Goal: Navigation & Orientation: Find specific page/section

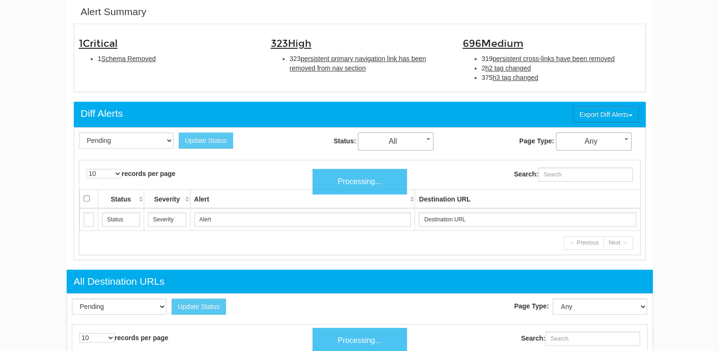
scroll to position [38, 0]
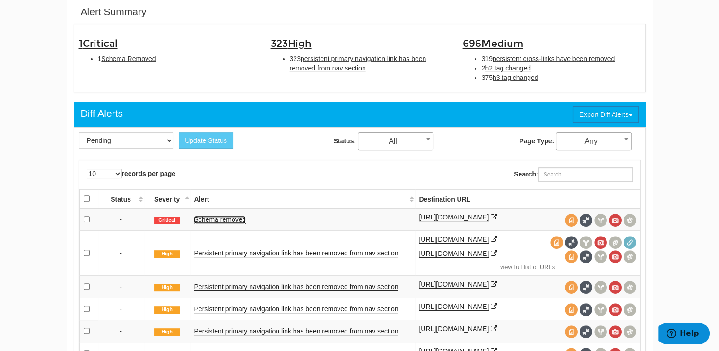
click at [215, 217] on link "Schema removed" at bounding box center [220, 219] width 52 height 8
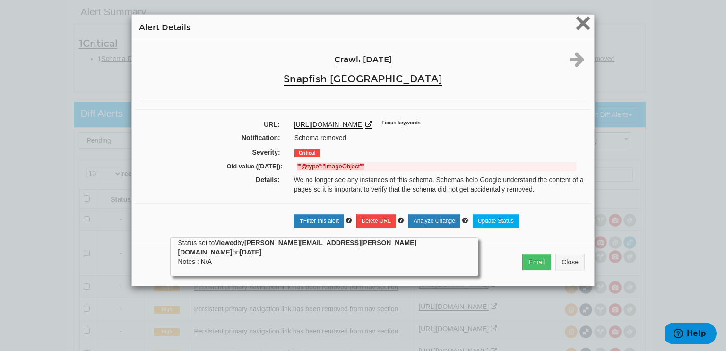
click at [584, 22] on span "×" at bounding box center [583, 23] width 17 height 32
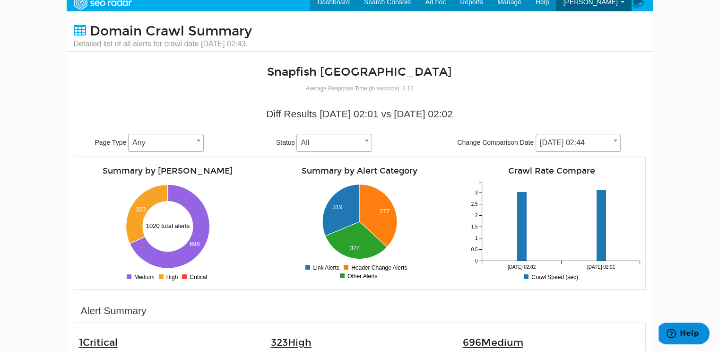
scroll to position [0, 0]
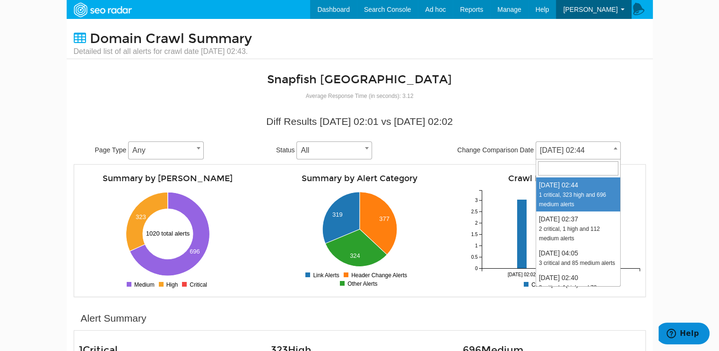
click at [589, 150] on span "[DATE] 02:44" at bounding box center [578, 150] width 84 height 13
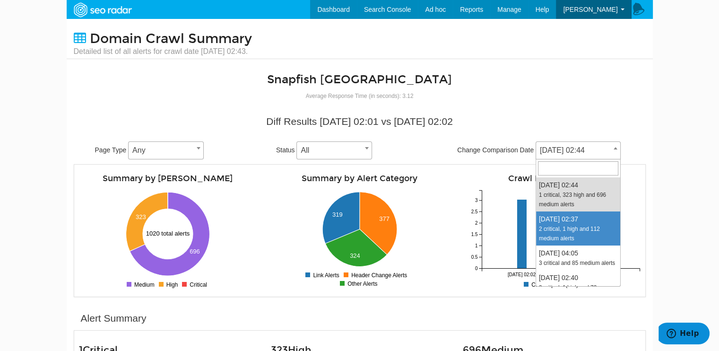
select select "2017930"
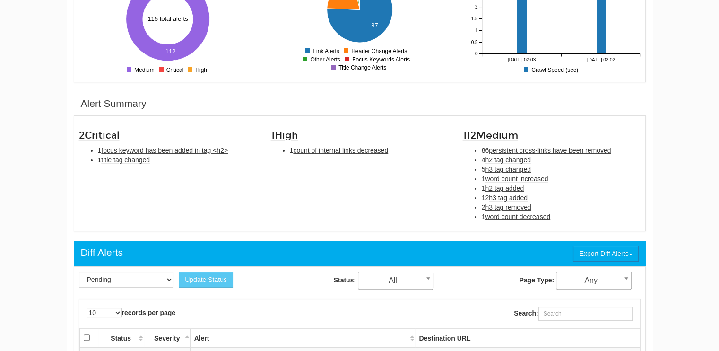
scroll to position [236, 0]
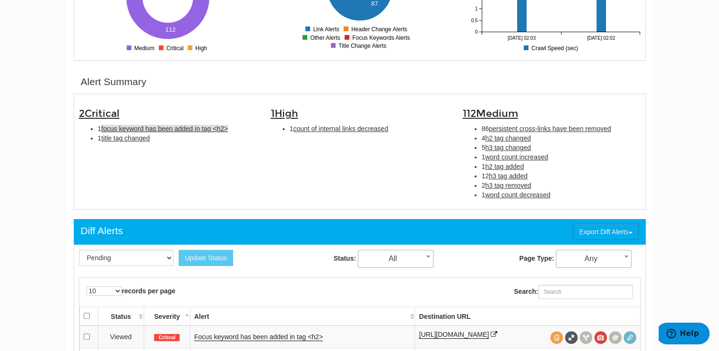
click at [180, 130] on span "focus keyword has been added in tag <h2>" at bounding box center [164, 129] width 127 height 8
type input "focus keyword has been added in tag <h2>"
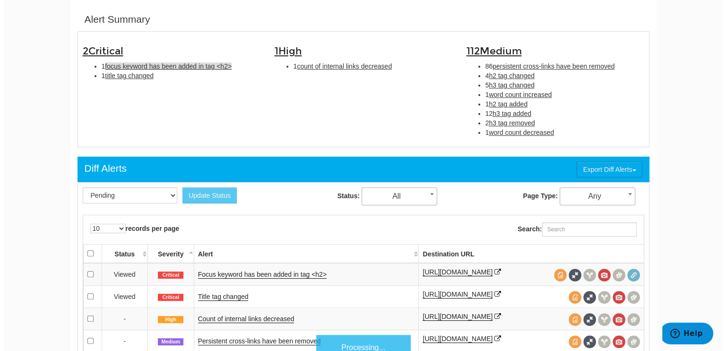
scroll to position [306, 0]
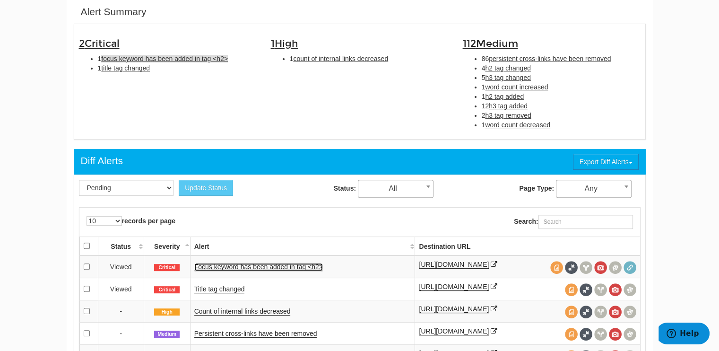
click at [271, 265] on link "Focus keyword has been added in tag <h2>" at bounding box center [258, 267] width 129 height 8
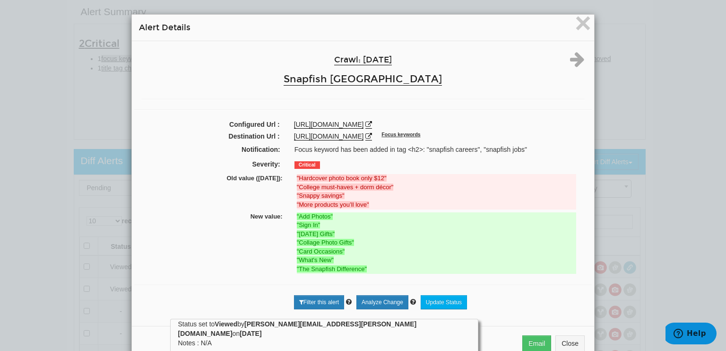
scroll to position [0, 0]
click at [372, 135] on icon at bounding box center [368, 136] width 7 height 7
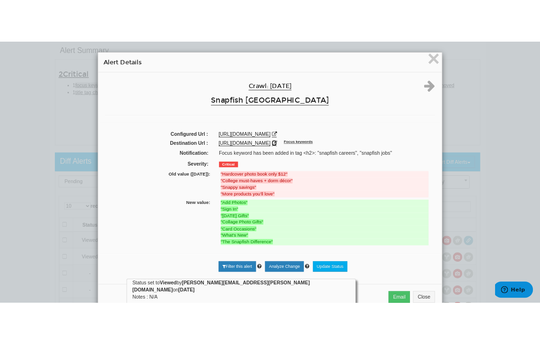
scroll to position [321, 0]
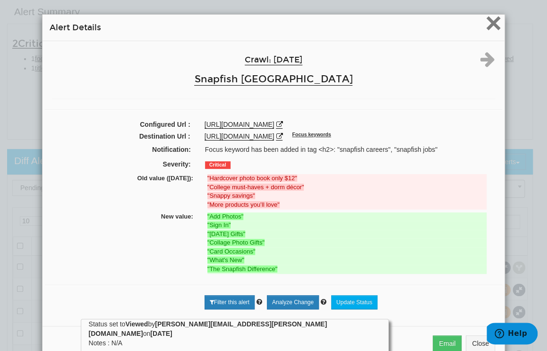
click at [494, 22] on span "×" at bounding box center [493, 23] width 17 height 32
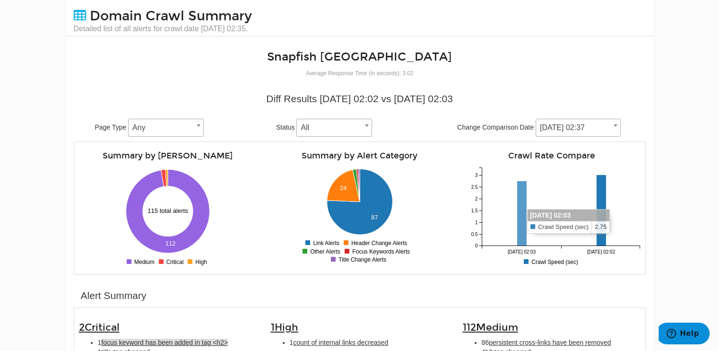
scroll to position [0, 0]
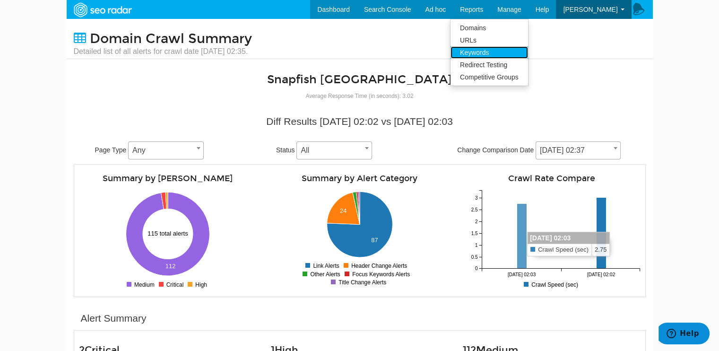
click at [506, 51] on link "Keywords" at bounding box center [489, 52] width 78 height 12
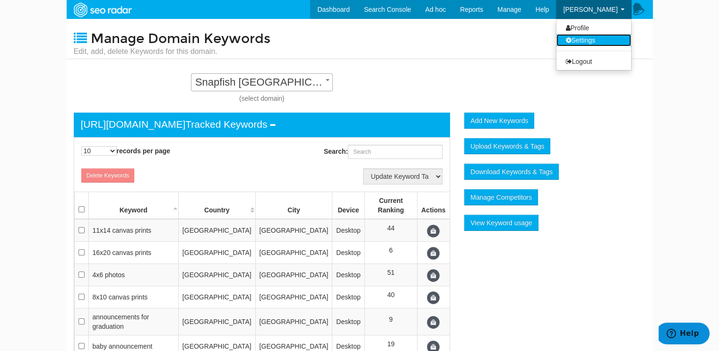
click at [595, 40] on link "Settings" at bounding box center [593, 40] width 75 height 12
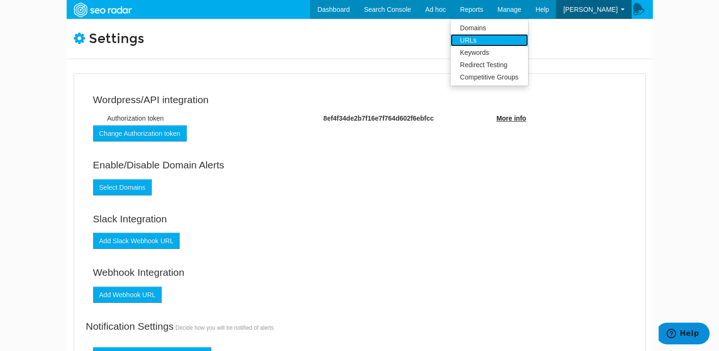
click at [505, 37] on link "URLs" at bounding box center [489, 40] width 78 height 12
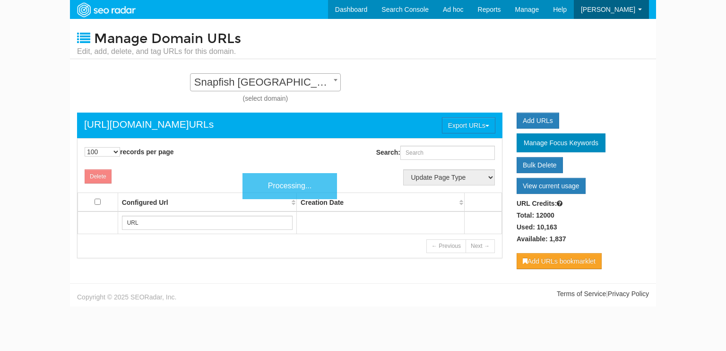
select select "100"
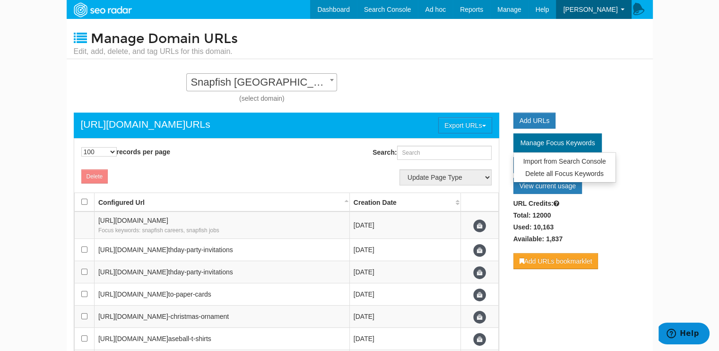
click at [556, 140] on span "Manage Focus Keywords" at bounding box center [557, 143] width 75 height 8
click at [655, 112] on body "Dashboard Search Console Keyword Winners and Losers Page Winners and Losers Arc…" at bounding box center [359, 175] width 719 height 351
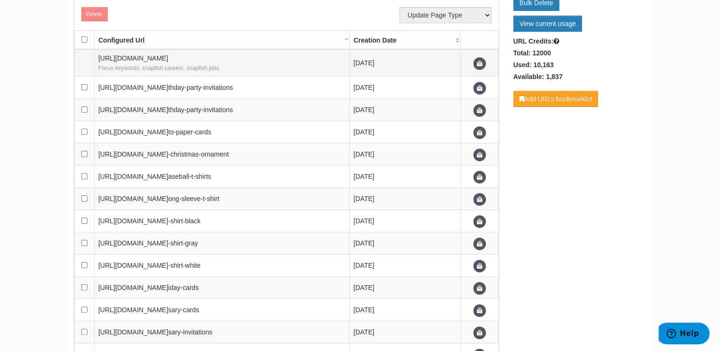
scroll to position [0, 0]
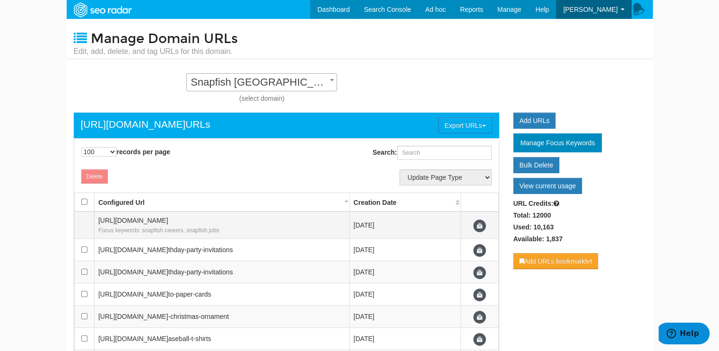
click at [280, 230] on div "Focus keywords: snapfish careers, snapfish jobs" at bounding box center [221, 229] width 247 height 9
click at [389, 223] on td "August 29, 2019" at bounding box center [404, 224] width 111 height 27
click at [479, 226] on span at bounding box center [479, 225] width 13 height 13
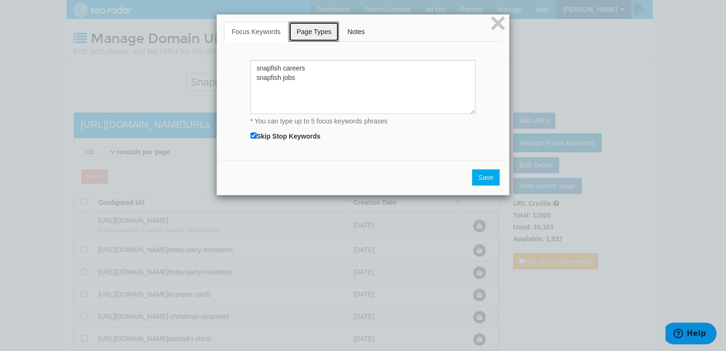
click at [307, 30] on link "Page Types" at bounding box center [314, 32] width 50 height 20
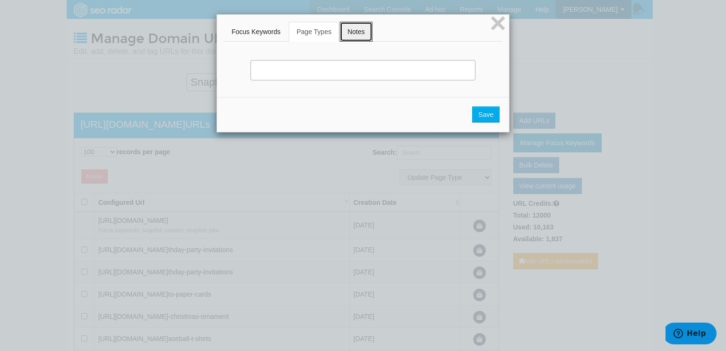
click at [358, 30] on link "Notes" at bounding box center [356, 32] width 33 height 20
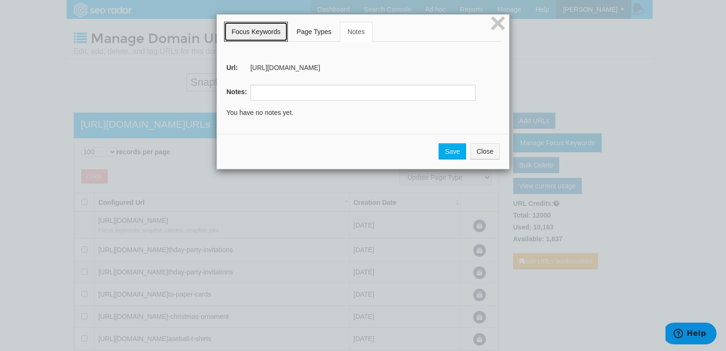
click at [260, 30] on link "Focus Keywords" at bounding box center [256, 32] width 64 height 20
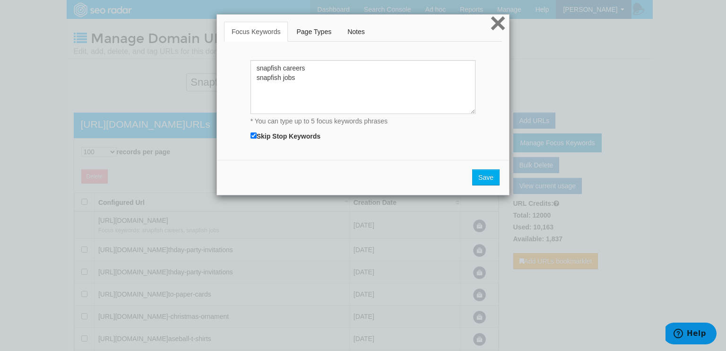
click at [495, 22] on span "×" at bounding box center [498, 23] width 17 height 32
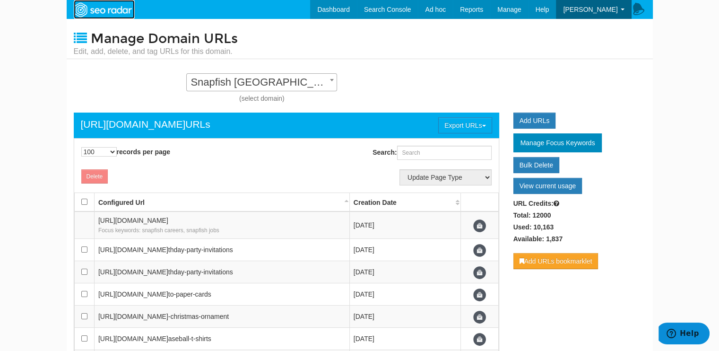
click at [106, 9] on img at bounding box center [102, 9] width 65 height 17
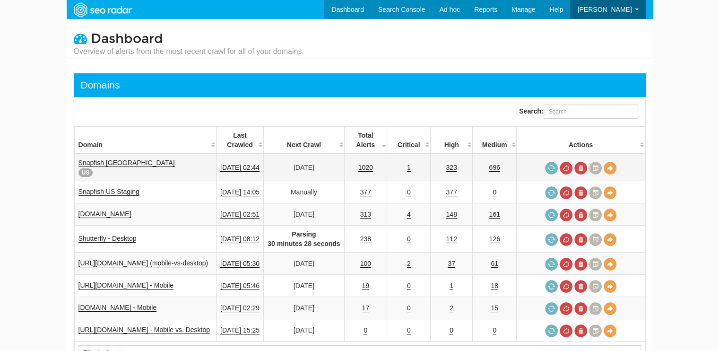
scroll to position [38, 0]
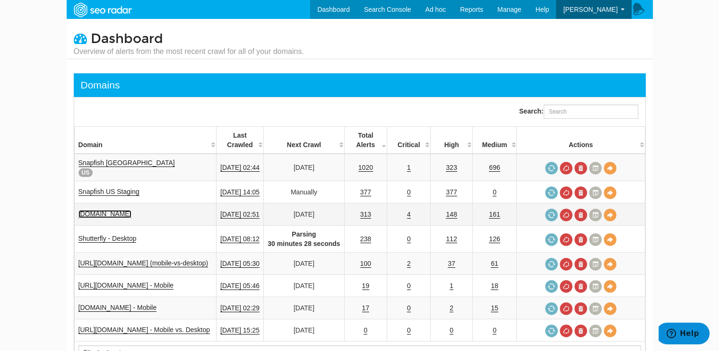
click at [110, 212] on link "[DOMAIN_NAME]" at bounding box center [104, 214] width 53 height 8
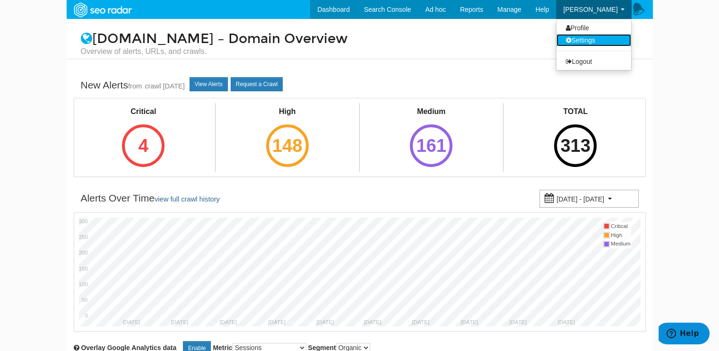
click at [588, 42] on link "Settings" at bounding box center [593, 40] width 75 height 12
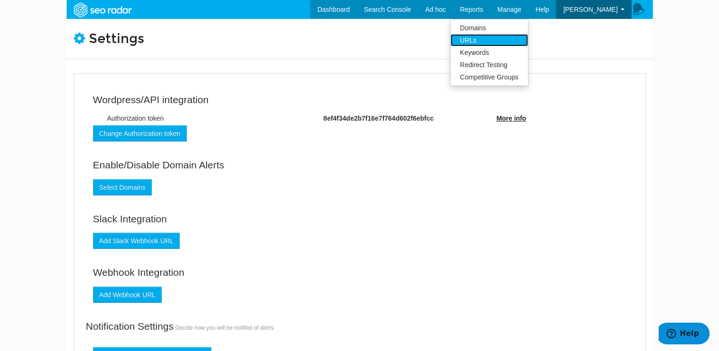
click at [505, 39] on link "URLs" at bounding box center [489, 40] width 78 height 12
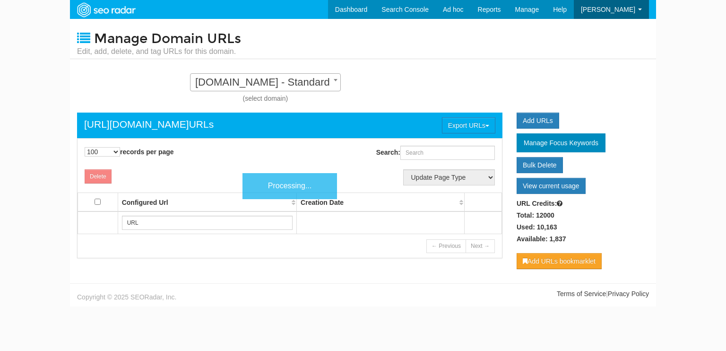
select select "100"
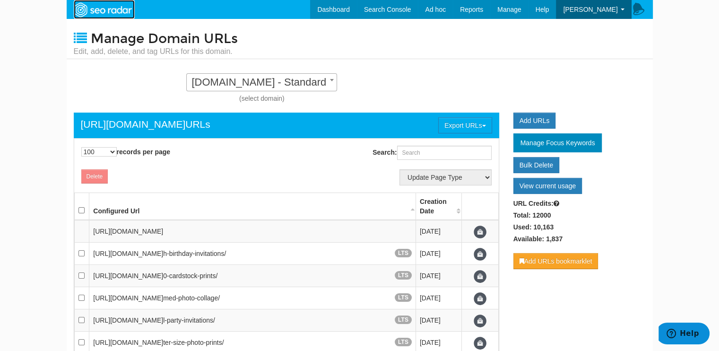
click at [115, 7] on img at bounding box center [102, 9] width 65 height 17
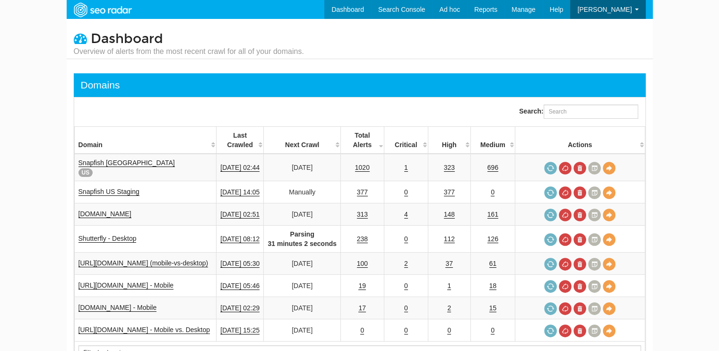
scroll to position [38, 0]
